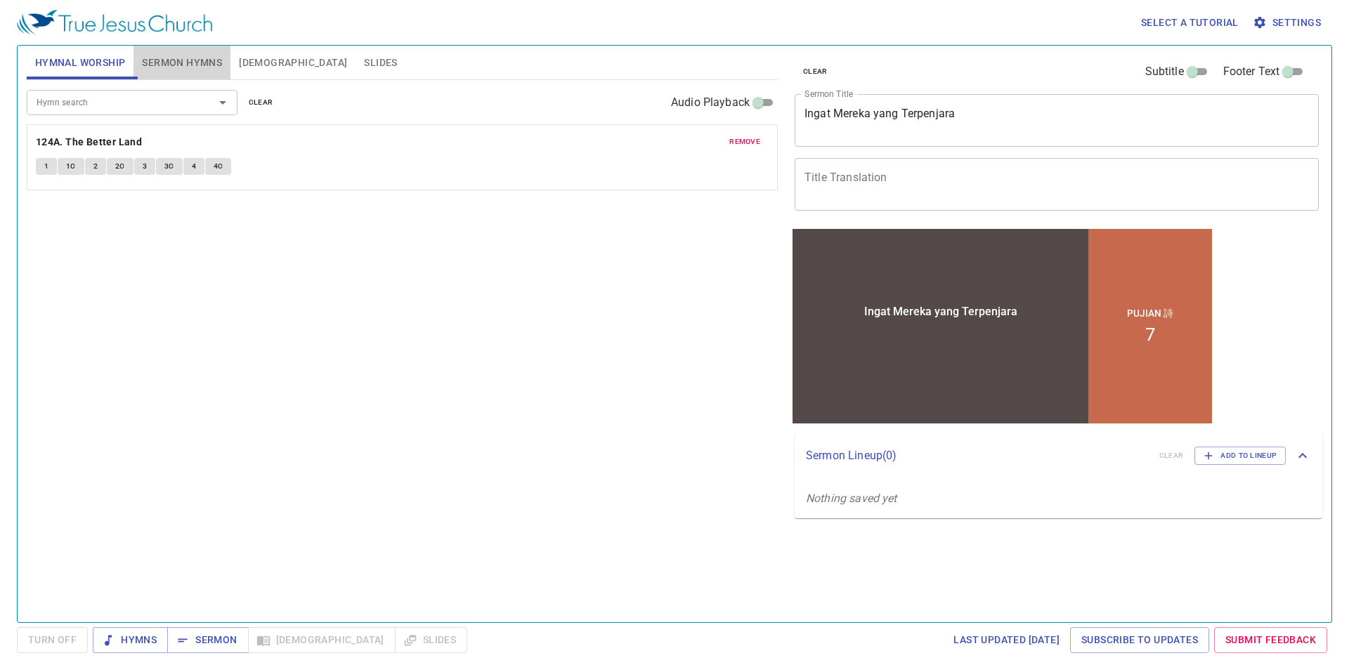
click at [187, 68] on span "Sermon Hymns" at bounding box center [182, 63] width 80 height 18
click at [734, 148] on span "remove" at bounding box center [744, 142] width 31 height 13
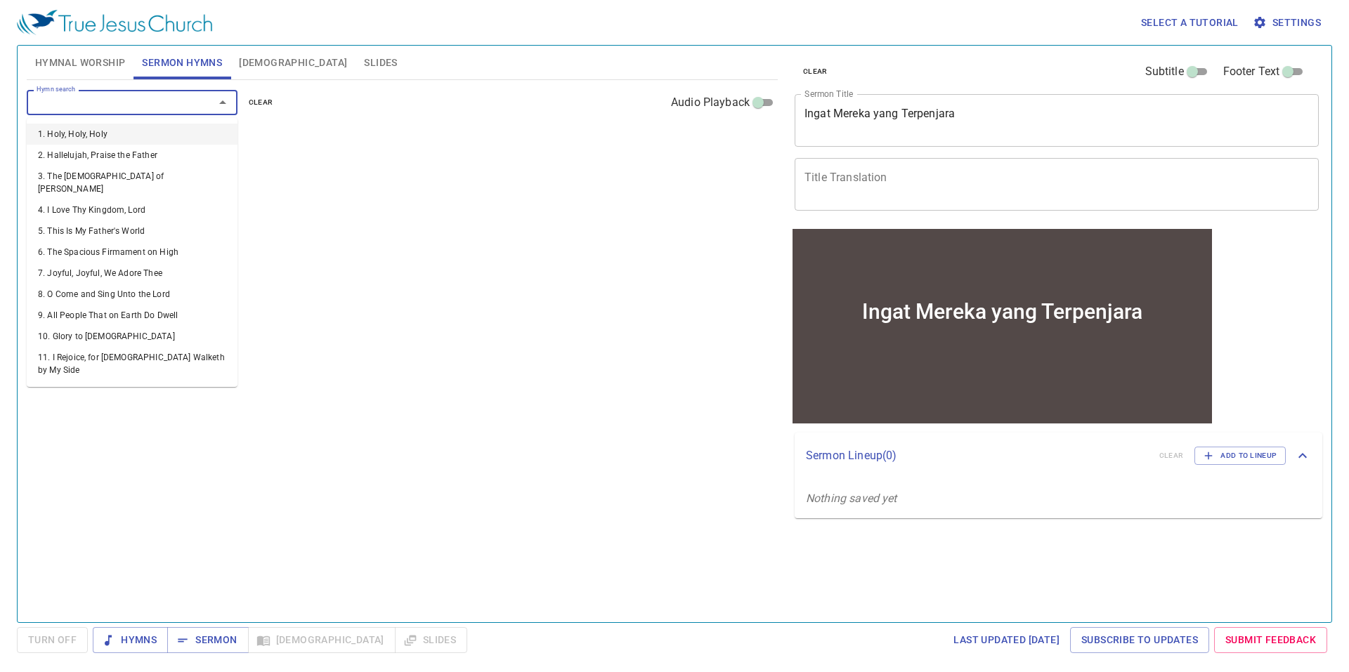
click at [166, 98] on input "Hymn search" at bounding box center [111, 102] width 161 height 16
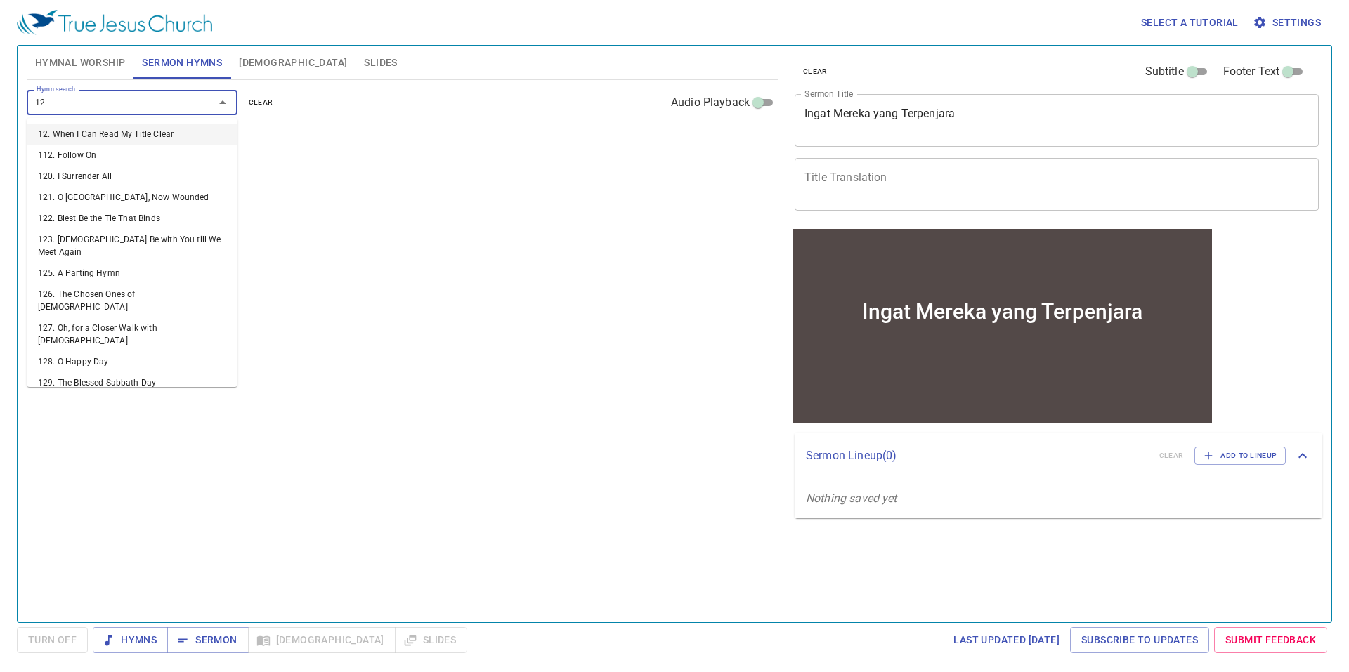
type input "122"
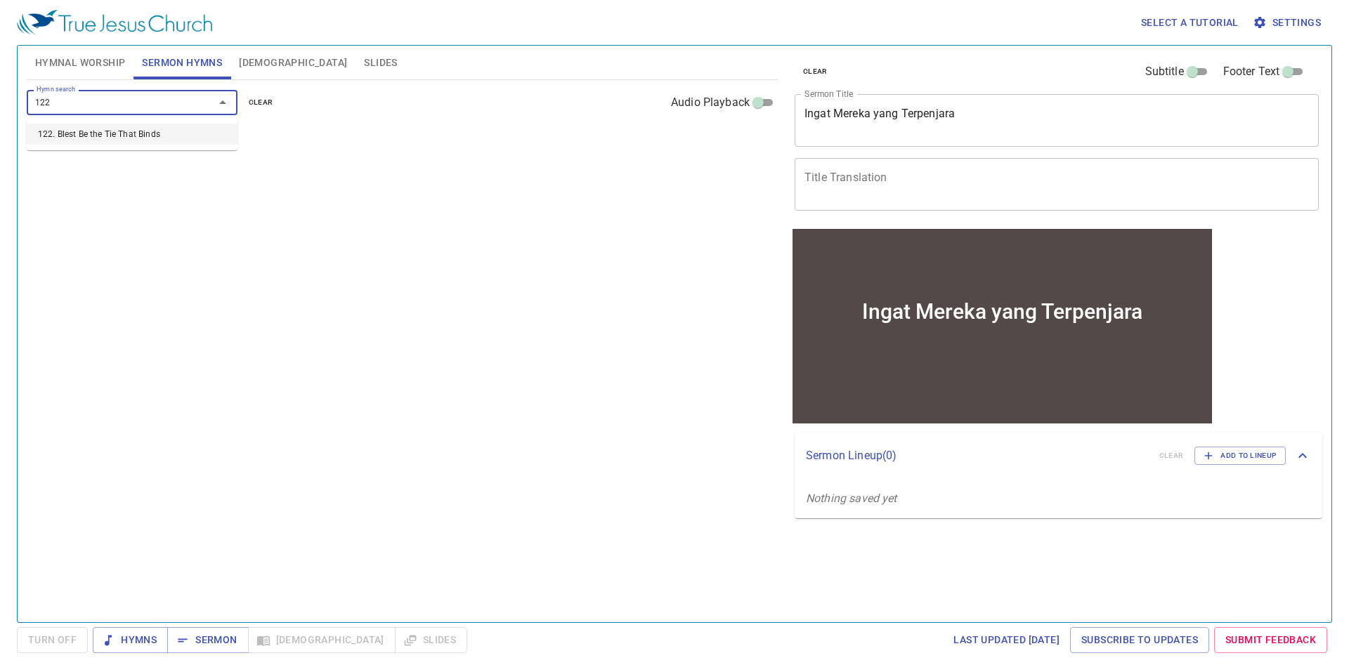
click at [134, 134] on li "122. Blest Be the Tie That Binds" at bounding box center [132, 134] width 211 height 21
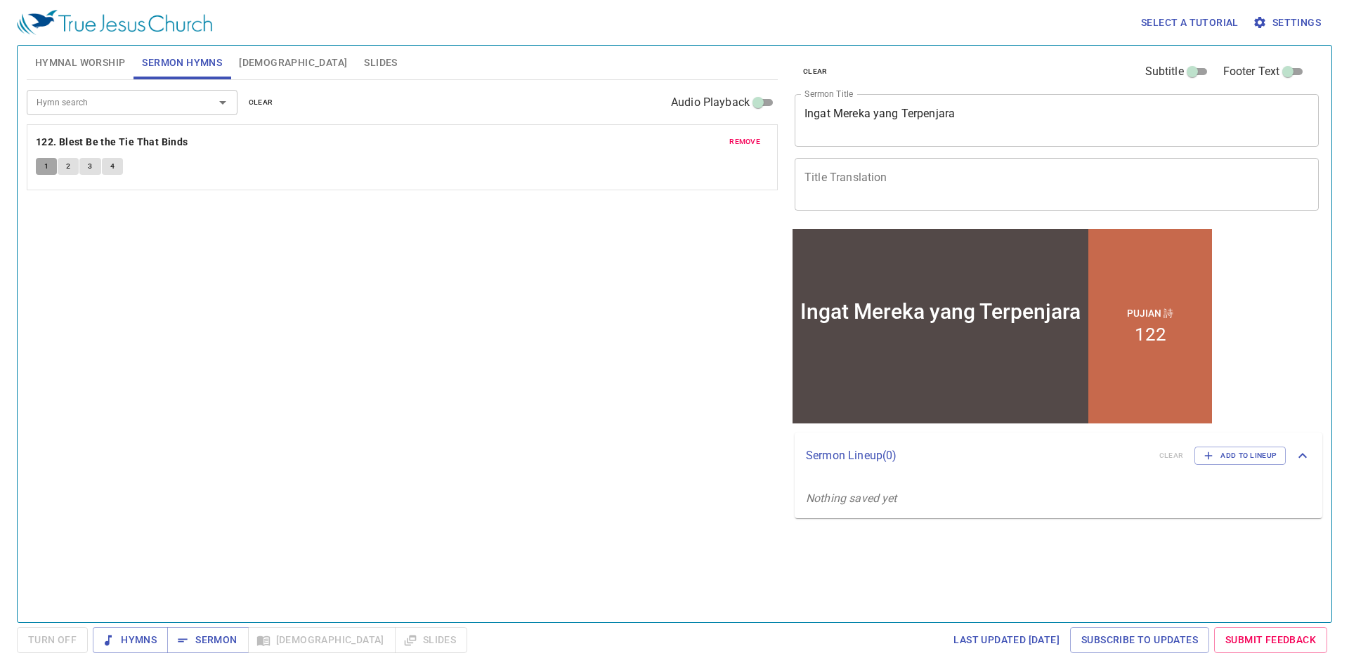
click at [46, 164] on span "1" at bounding box center [46, 166] width 4 height 13
click at [913, 116] on textarea "Ingat Mereka yang Terpenjara" at bounding box center [1056, 120] width 504 height 27
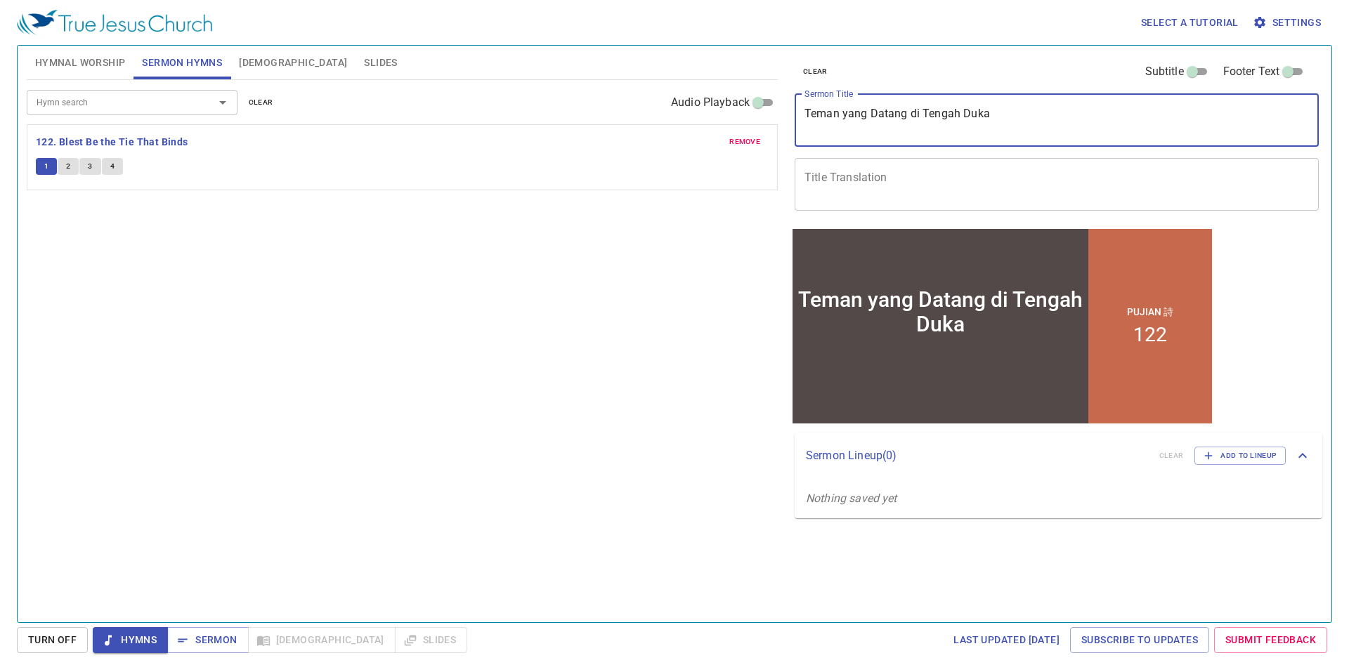
type textarea "Teman yang Datang di Tengah Duka"
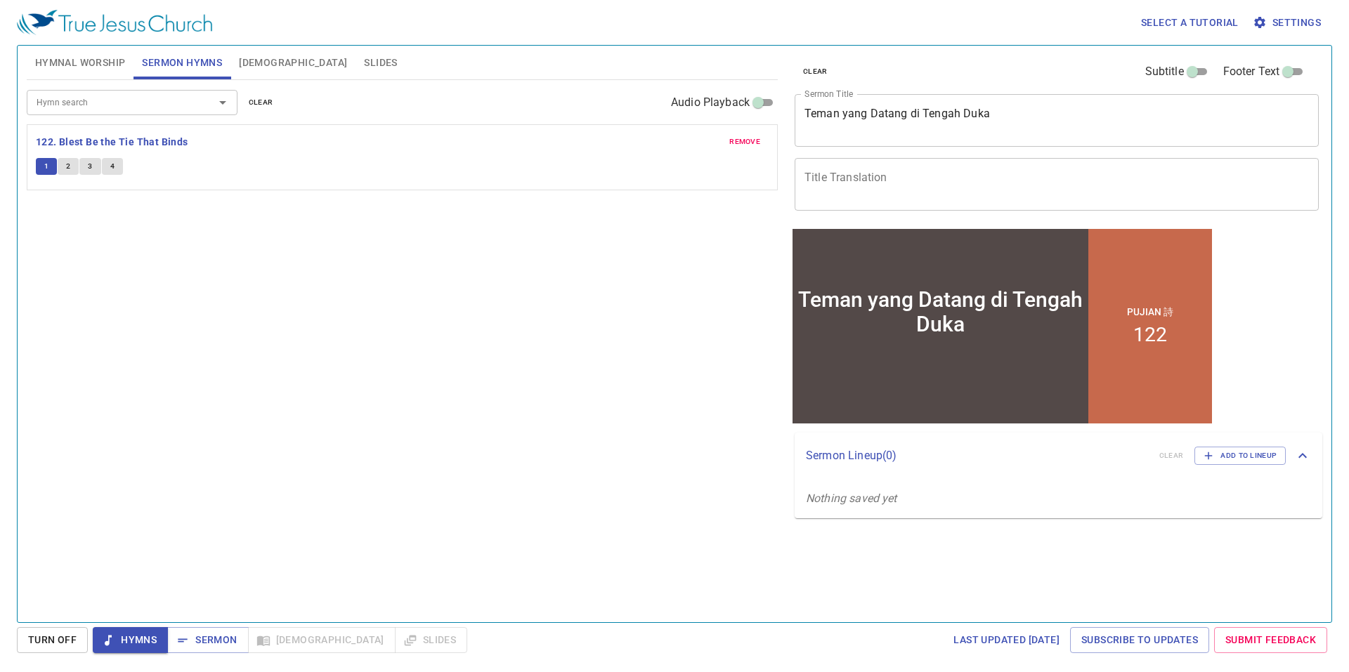
click at [648, 301] on div "Hymn search Hymn search clear Audio Playback remove 122. Blest Be the Tie That …" at bounding box center [402, 345] width 751 height 530
click at [214, 636] on span "Sermon" at bounding box center [207, 641] width 58 height 18
click at [103, 144] on b "122. Blest Be the Tie That Binds" at bounding box center [112, 142] width 152 height 18
click at [41, 164] on button "1" at bounding box center [46, 166] width 21 height 17
click at [1278, 15] on span "Settings" at bounding box center [1287, 23] width 65 height 18
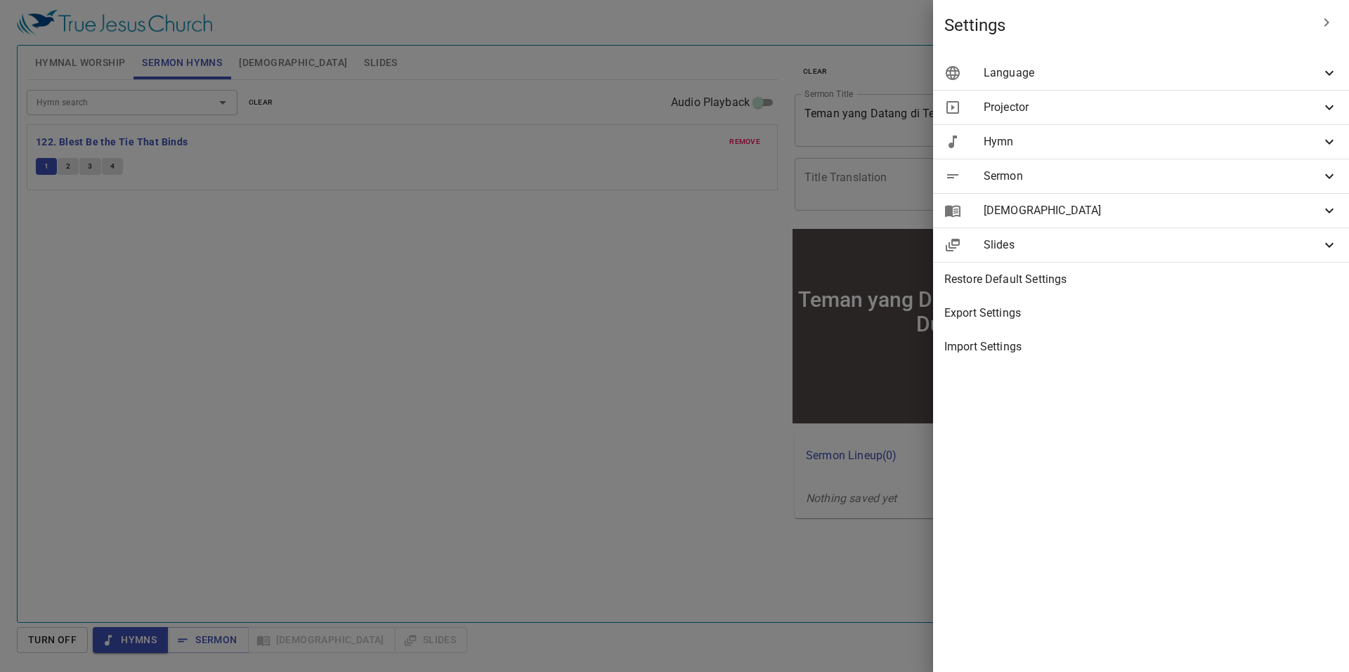
click at [1270, 81] on div "Language" at bounding box center [1141, 73] width 416 height 34
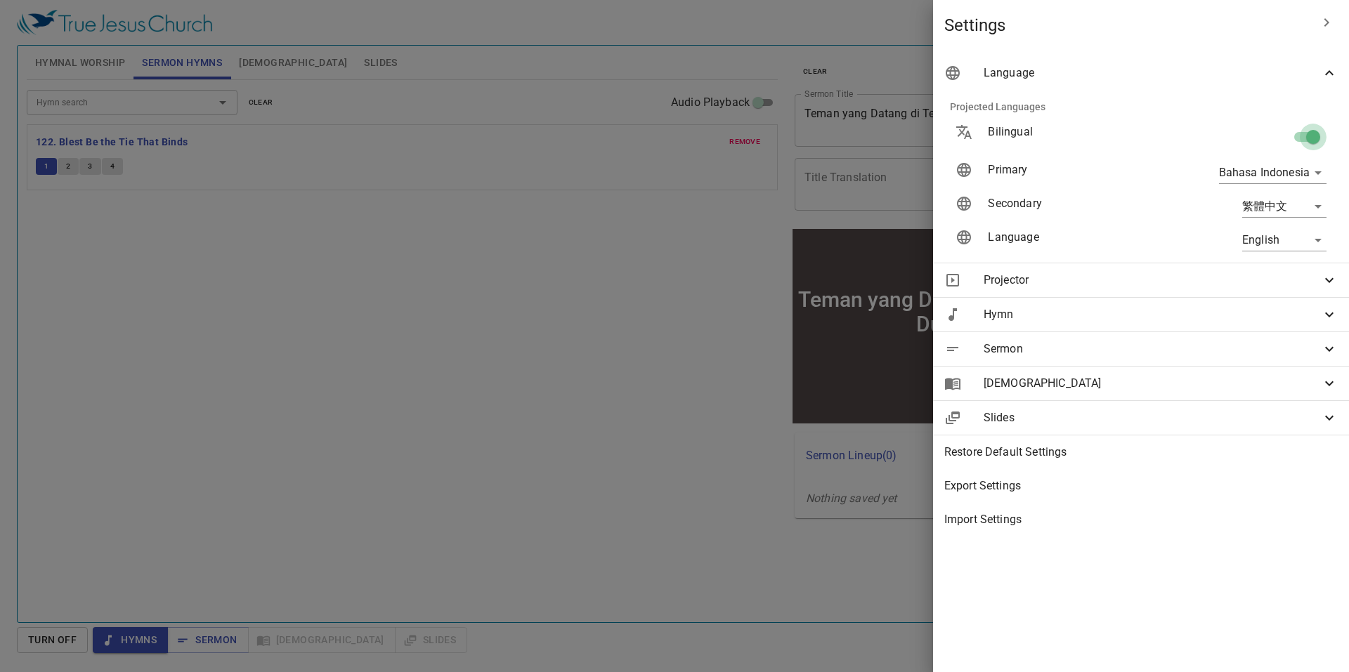
click at [1300, 138] on input "checkbox" at bounding box center [1313, 139] width 80 height 27
checkbox input "false"
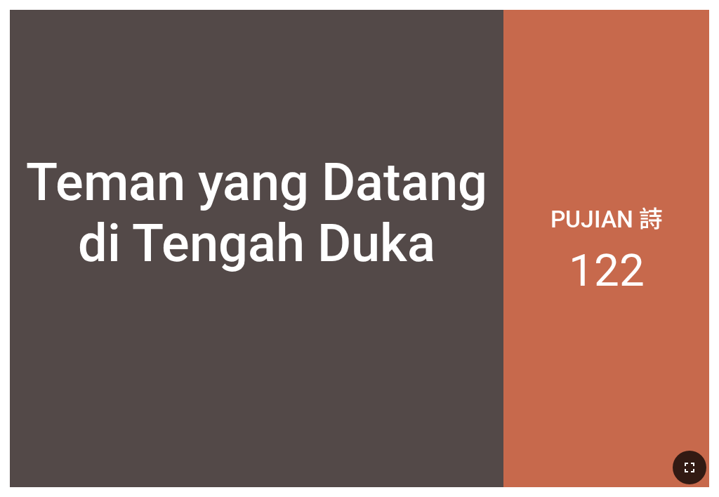
click at [561, 448] on button "button" at bounding box center [690, 468] width 34 height 34
